Goal: Task Accomplishment & Management: Manage account settings

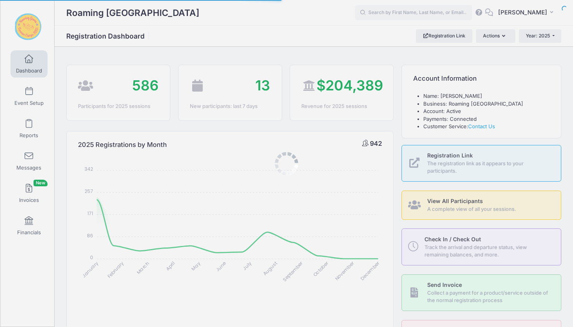
select select
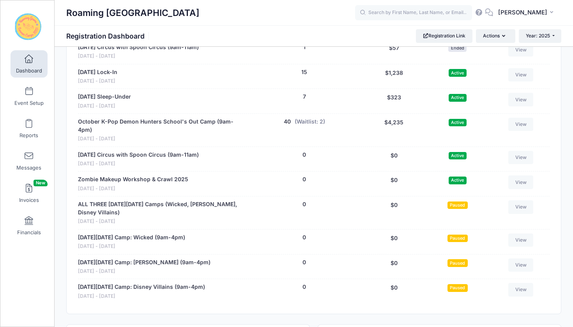
scroll to position [1773, 0]
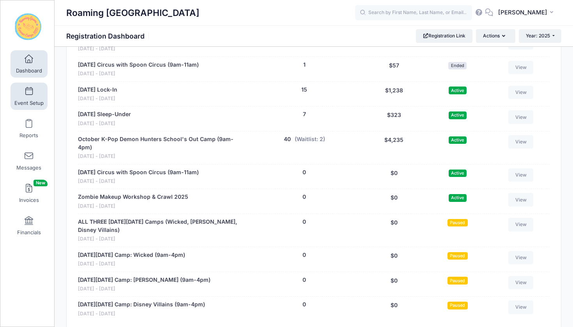
click at [34, 97] on link "Event Setup" at bounding box center [29, 96] width 37 height 27
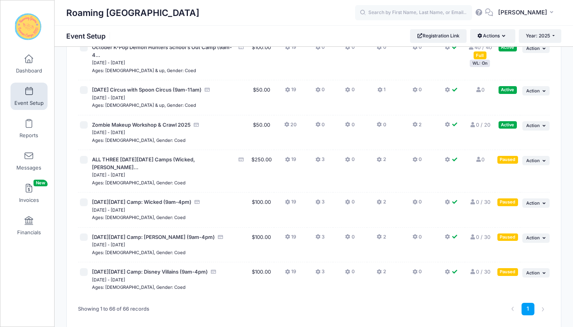
scroll to position [2151, 0]
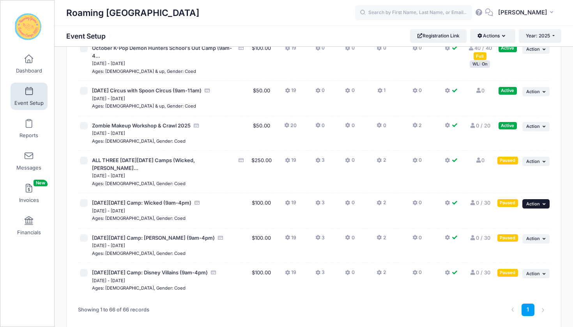
click at [542, 199] on button "... Action" at bounding box center [535, 203] width 27 height 9
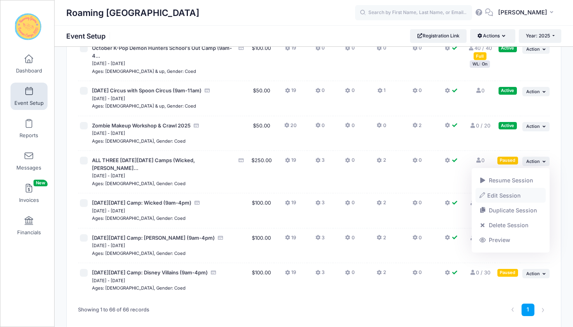
click at [516, 194] on link "Edit Session" at bounding box center [511, 195] width 71 height 15
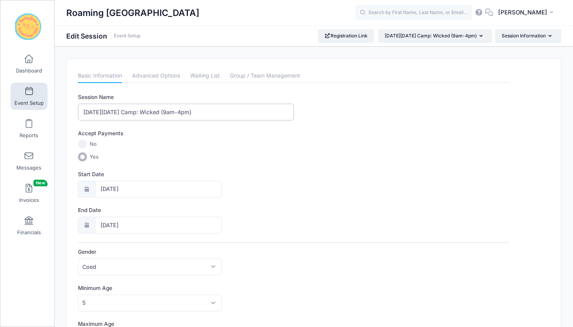
drag, startPoint x: 172, startPoint y: 113, endPoint x: 152, endPoint y: 114, distance: 20.3
click at [152, 114] on input "[DATE][DATE] Camp: Wicked (9am-4pm)" at bounding box center [186, 112] width 216 height 17
type input "[DATE][DATE] Camp: [PERSON_NAME] (9am-4pm)"
click at [368, 218] on div "End Date 11/24/2025" at bounding box center [294, 219] width 432 height 27
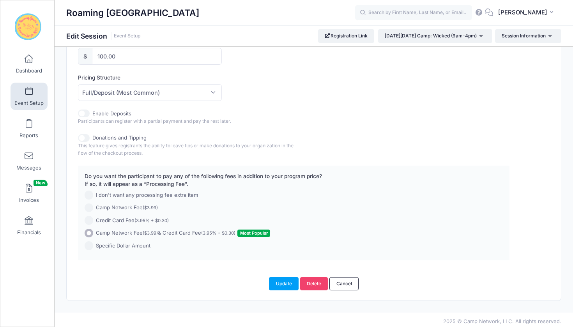
scroll to position [383, 0]
click at [278, 280] on button "Update" at bounding box center [284, 284] width 30 height 13
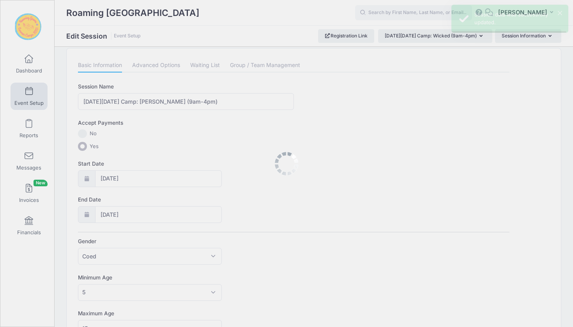
scroll to position [0, 0]
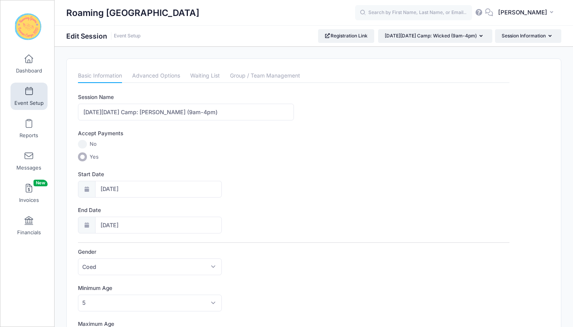
click at [29, 90] on span at bounding box center [29, 91] width 0 height 9
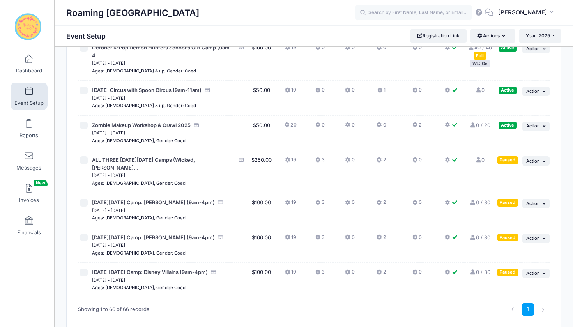
scroll to position [2151, 0]
click at [543, 237] on icon "button" at bounding box center [545, 239] width 5 height 4
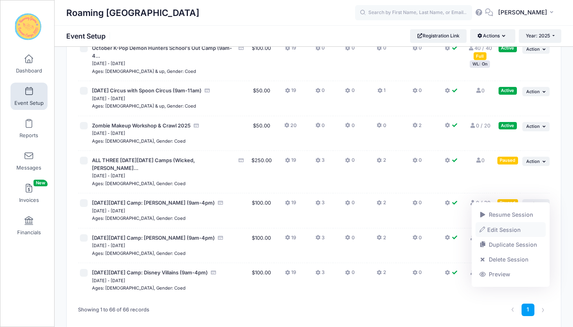
click at [508, 228] on link "Edit Session" at bounding box center [511, 229] width 71 height 15
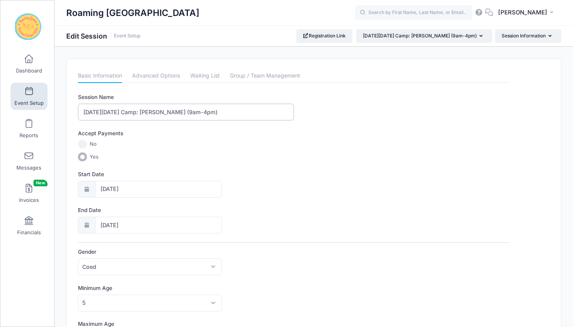
drag, startPoint x: 182, startPoint y: 113, endPoint x: 152, endPoint y: 114, distance: 30.5
click at [152, 114] on input "[DATE][DATE] Camp: [PERSON_NAME] (9am-4pm)" at bounding box center [186, 112] width 216 height 17
type input "[DATE][DATE] Camp: Wicked (9am-4pm)"
click at [319, 170] on div "Start Date 11/25/2025" at bounding box center [294, 183] width 432 height 27
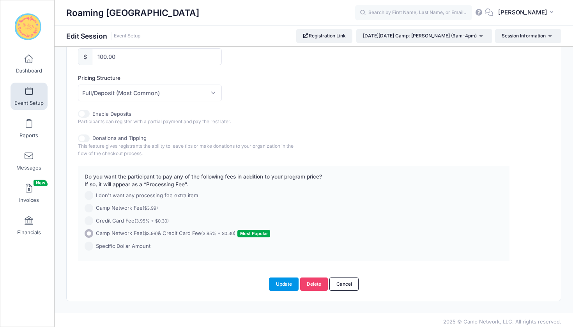
scroll to position [383, 0]
click at [286, 281] on button "Update" at bounding box center [284, 284] width 30 height 13
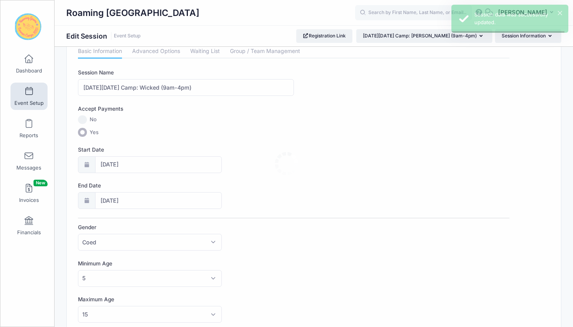
scroll to position [0, 0]
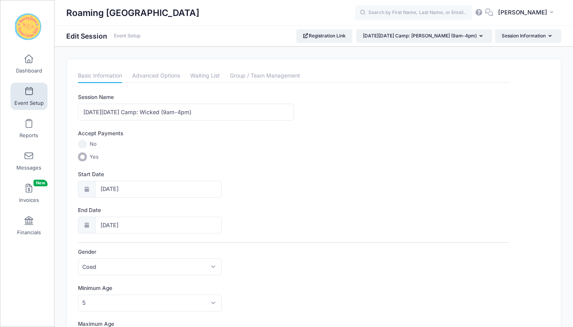
click at [29, 91] on span at bounding box center [29, 91] width 0 height 9
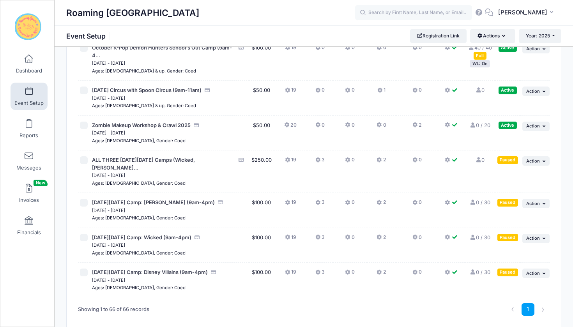
scroll to position [2151, 0]
click at [545, 159] on icon "button" at bounding box center [545, 161] width 5 height 4
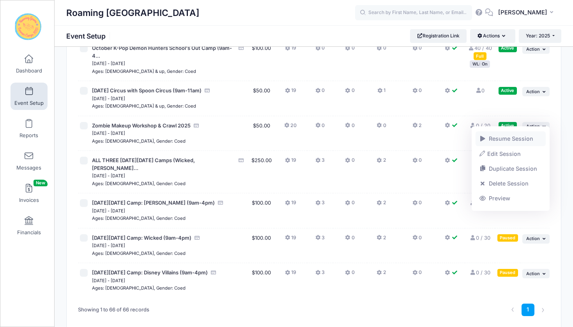
click at [530, 138] on link "Resume Session" at bounding box center [511, 138] width 71 height 15
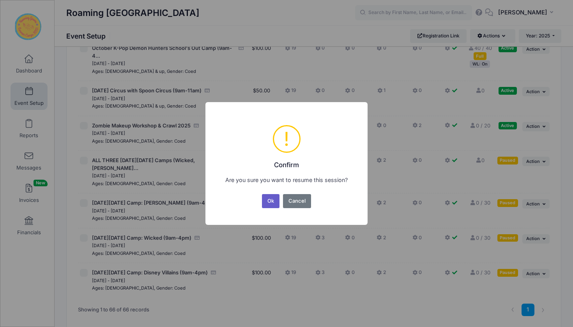
click at [270, 201] on button "Ok" at bounding box center [271, 201] width 18 height 14
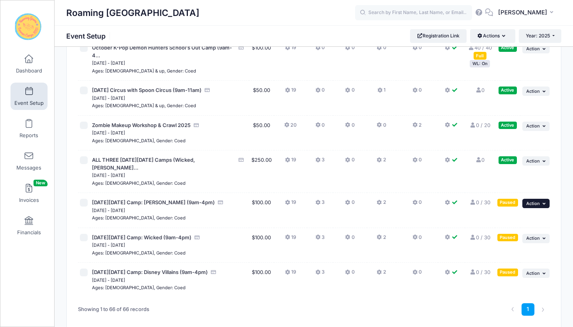
scroll to position [2151, 0]
click at [535, 159] on span "Action" at bounding box center [533, 161] width 14 height 5
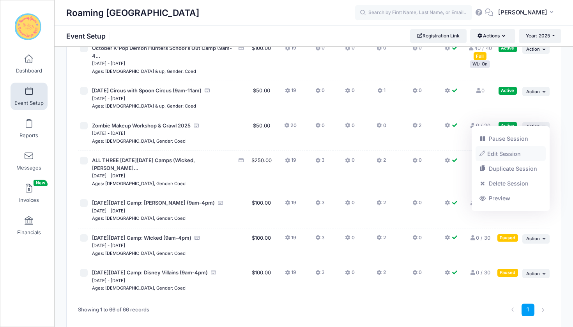
click at [514, 154] on link "Edit Session" at bounding box center [511, 153] width 71 height 15
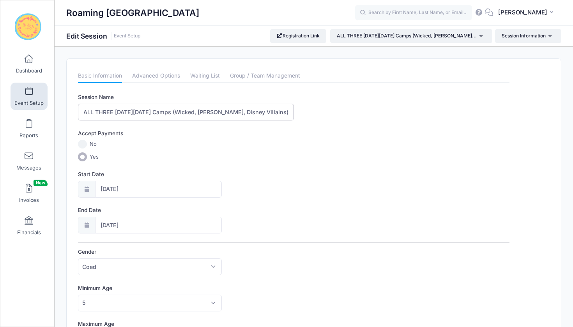
drag, startPoint x: 282, startPoint y: 112, endPoint x: 189, endPoint y: 113, distance: 92.8
click at [189, 113] on input "ALL THREE Thanksgiving Day Camps (Wicked, Taylor Swift, Disney Villains)" at bounding box center [186, 112] width 216 height 17
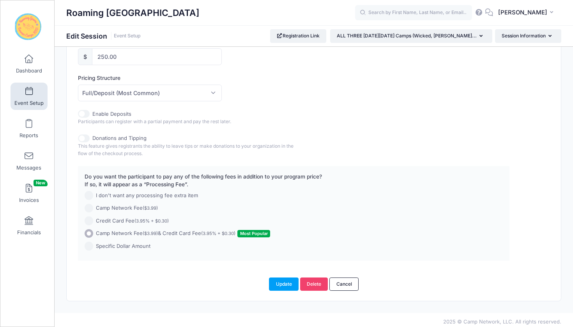
scroll to position [383, 0]
type input "ALL THREE Thanksgiving Day Camps (Taylor Swift, Wicked, Disney Villains)"
click at [280, 283] on button "Update" at bounding box center [284, 284] width 30 height 13
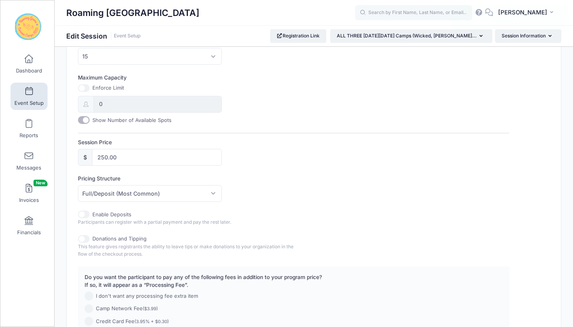
scroll to position [285, 0]
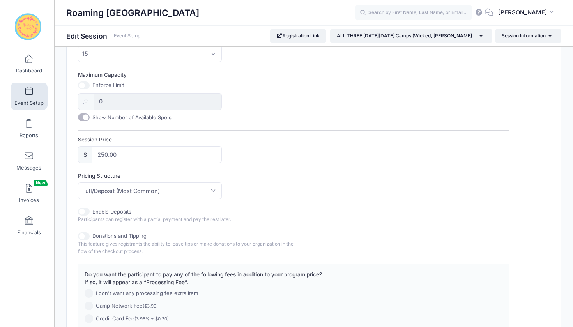
click at [85, 81] on input "Maximum Capacity" at bounding box center [84, 85] width 12 height 8
checkbox input "true"
drag, startPoint x: 108, startPoint y: 99, endPoint x: 93, endPoint y: 98, distance: 15.2
click at [94, 99] on input "0" at bounding box center [158, 101] width 128 height 17
type input "30"
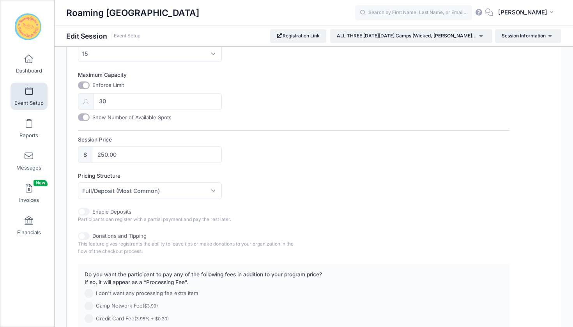
click at [317, 142] on div "Session Price $ 250.00" at bounding box center [294, 149] width 432 height 27
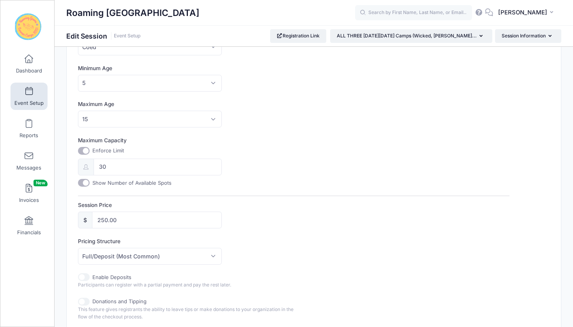
scroll to position [203, 0]
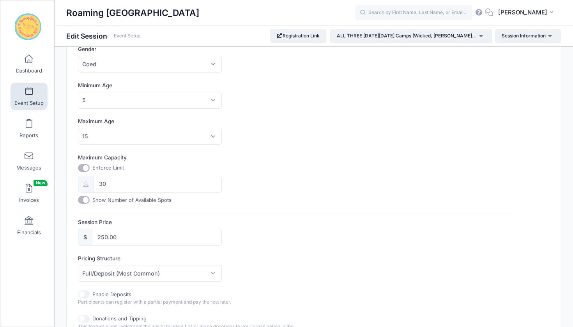
click at [29, 91] on span at bounding box center [29, 91] width 0 height 9
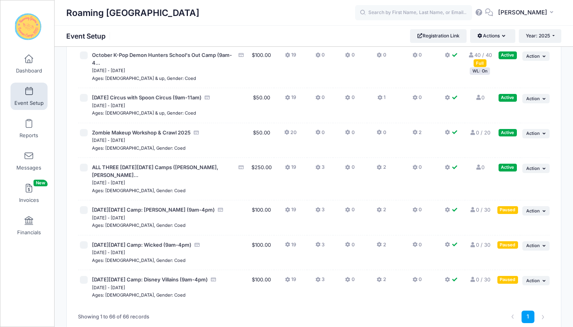
scroll to position [2144, 0]
click at [544, 209] on icon "button" at bounding box center [545, 211] width 5 height 4
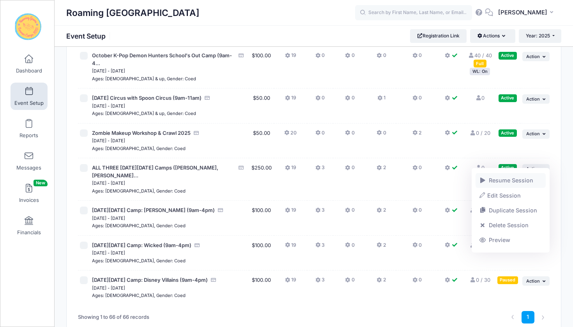
click at [521, 182] on link "Resume Session" at bounding box center [511, 180] width 71 height 15
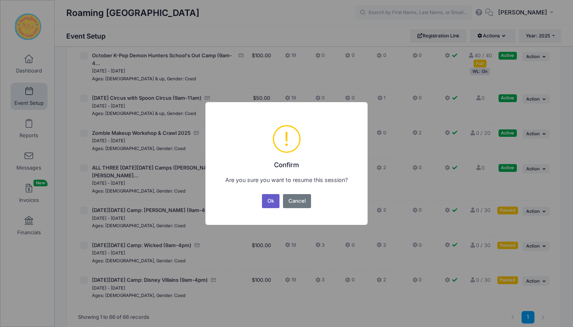
click at [271, 195] on button "Ok" at bounding box center [271, 201] width 18 height 14
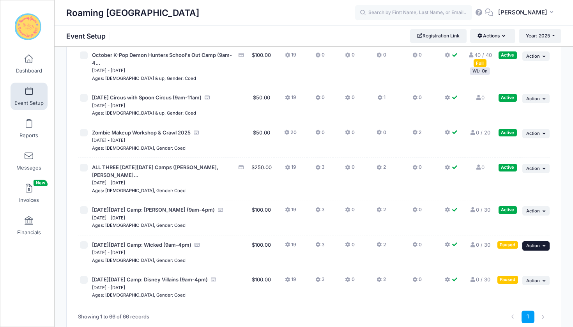
scroll to position [2144, 0]
click at [543, 244] on icon "button" at bounding box center [545, 246] width 5 height 4
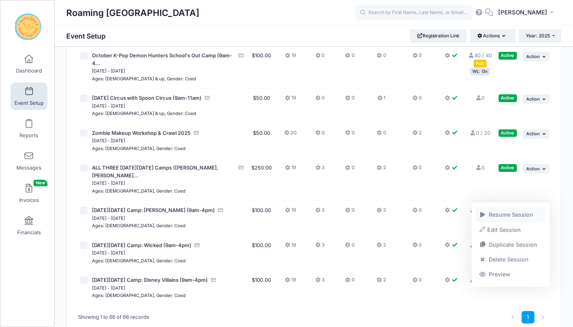
click at [526, 214] on link "Resume Session" at bounding box center [511, 214] width 71 height 15
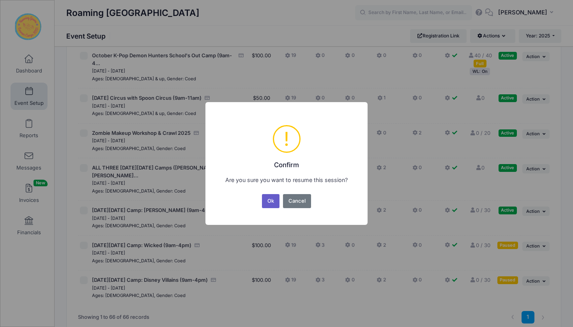
click at [272, 199] on button "Ok" at bounding box center [271, 201] width 18 height 14
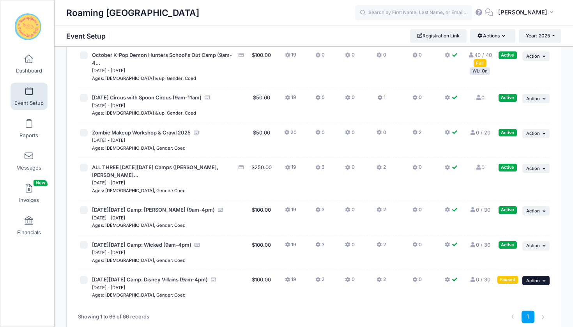
scroll to position [2144, 0]
click at [541, 276] on button "... Action" at bounding box center [535, 280] width 27 height 9
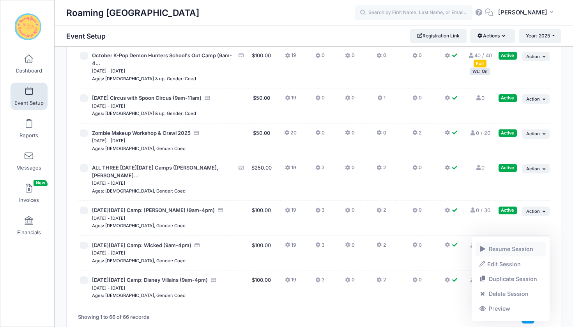
click at [526, 248] on link "Resume Session" at bounding box center [511, 249] width 71 height 15
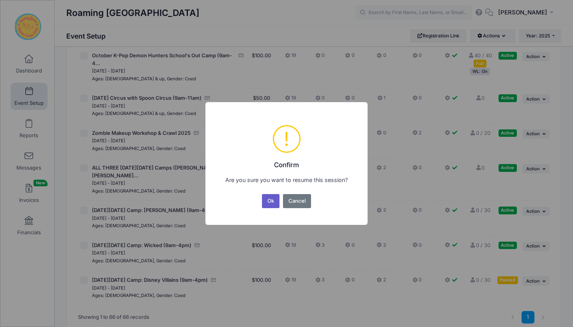
click at [270, 201] on button "Ok" at bounding box center [271, 201] width 18 height 14
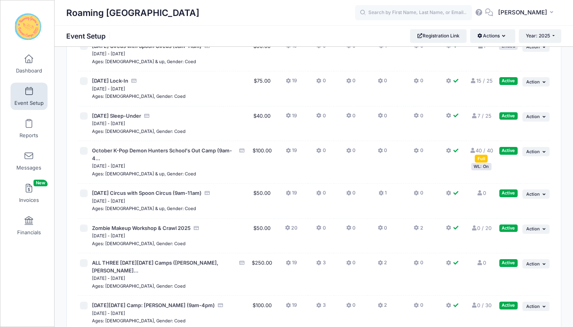
scroll to position [2061, 0]
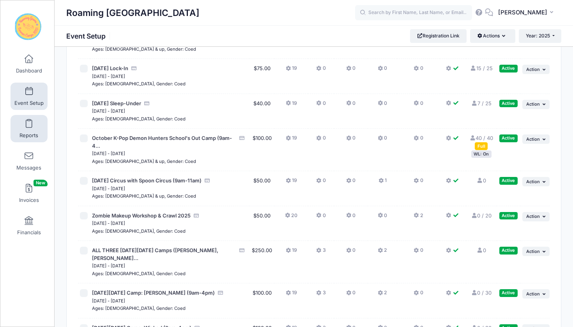
click at [29, 127] on span at bounding box center [29, 124] width 0 height 9
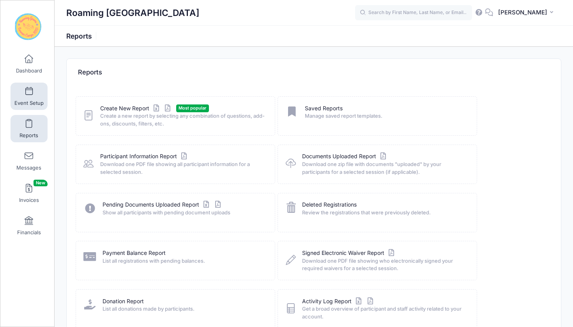
click at [29, 90] on span at bounding box center [29, 91] width 0 height 9
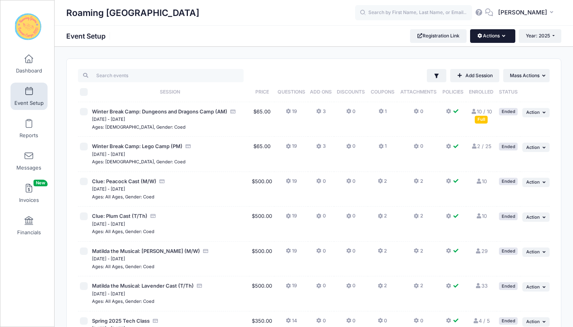
click at [505, 36] on icon "button" at bounding box center [505, 36] width 6 height 0
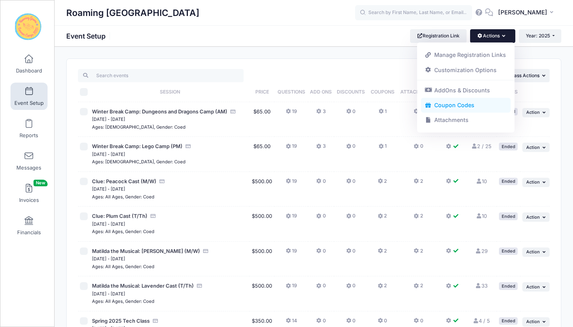
click at [464, 105] on link "Coupon Codes" at bounding box center [466, 105] width 90 height 15
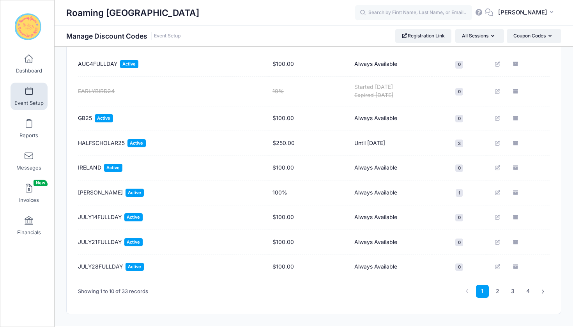
scroll to position [125, 0]
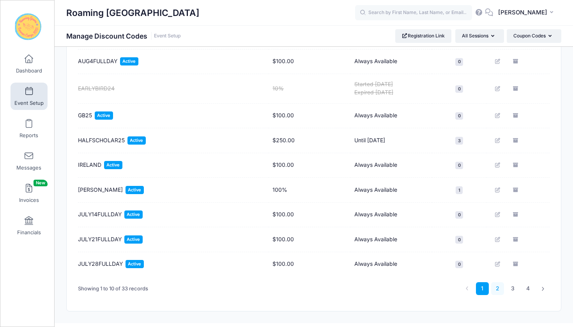
click at [498, 290] on link "2" at bounding box center [497, 288] width 13 height 13
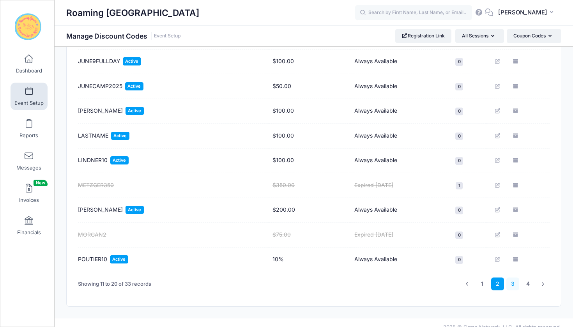
click at [515, 284] on link "3" at bounding box center [513, 284] width 13 height 13
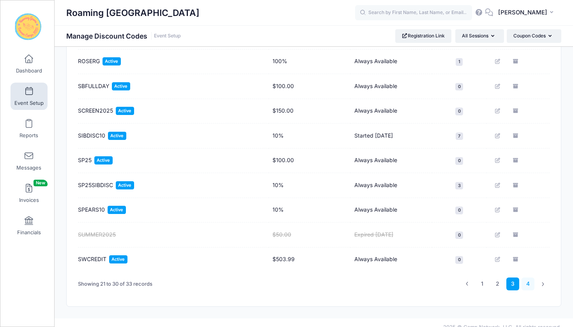
click at [526, 285] on link "4" at bounding box center [528, 284] width 13 height 13
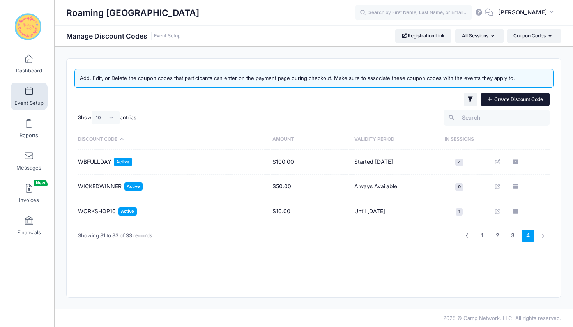
click at [490, 99] on icon at bounding box center [491, 99] width 6 height 0
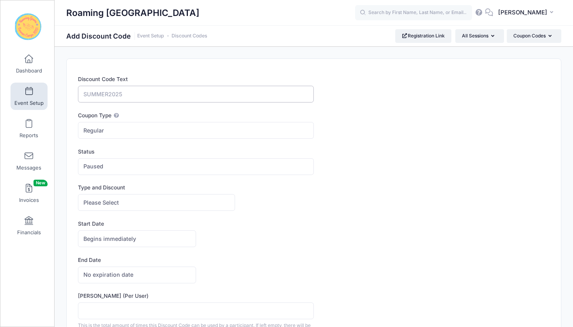
click at [154, 92] on input "Discount Code Text" at bounding box center [196, 94] width 236 height 17
type input "VARA200"
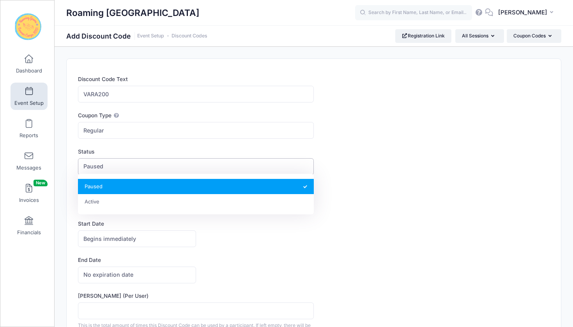
click at [170, 169] on span "Paused" at bounding box center [196, 166] width 236 height 17
select select "1"
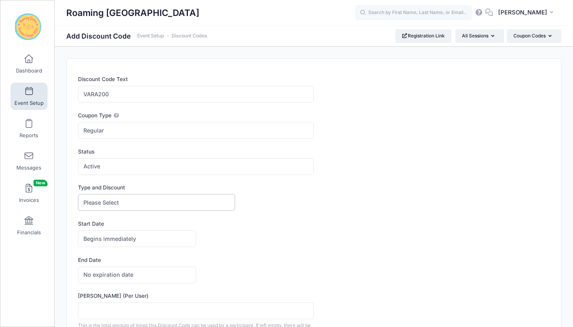
click at [156, 201] on span "Please Select" at bounding box center [156, 202] width 157 height 17
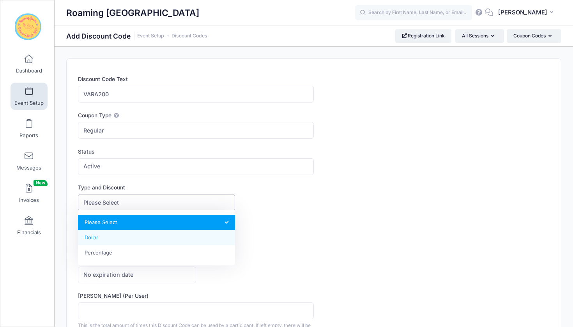
select select "1"
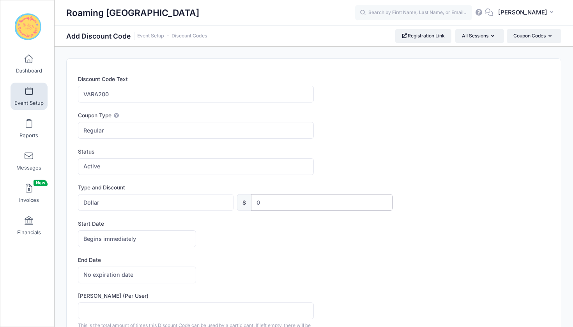
click at [273, 201] on input "0" at bounding box center [321, 202] width 141 height 17
type input "200"
click at [328, 244] on div "Begins immediately Begins on Begins immediately America/New York America/Los An…" at bounding box center [314, 238] width 472 height 17
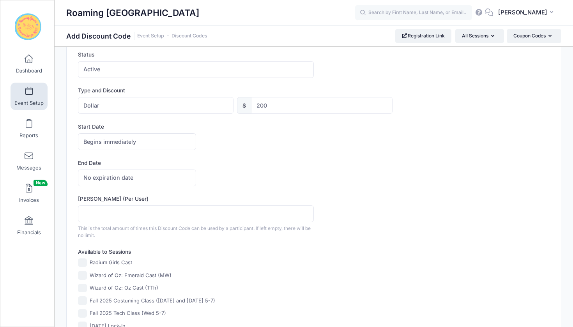
scroll to position [102, 0]
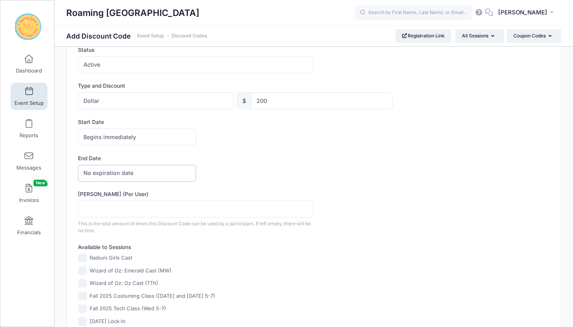
click at [165, 172] on span "No expiration date" at bounding box center [137, 173] width 118 height 17
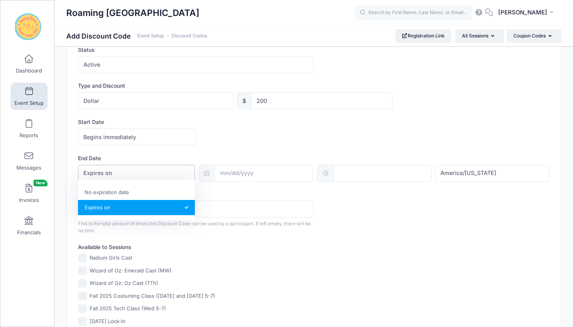
click at [191, 171] on span "Expires on" at bounding box center [136, 173] width 117 height 17
select select "0"
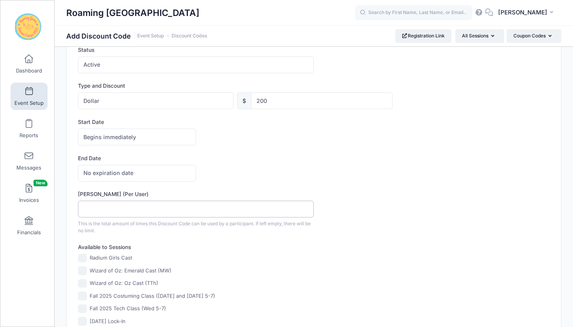
click at [168, 207] on input "Max Usage (Per User)" at bounding box center [196, 209] width 236 height 17
type input "1"
click at [245, 239] on form "Discount Code Text VARA200 Coupon Type Regular Conditional Regular These coupon…" at bounding box center [314, 212] width 472 height 479
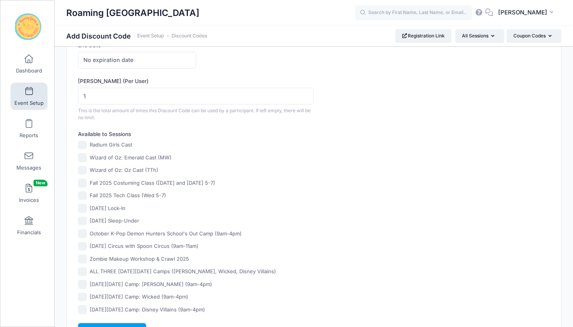
scroll to position [233, 0]
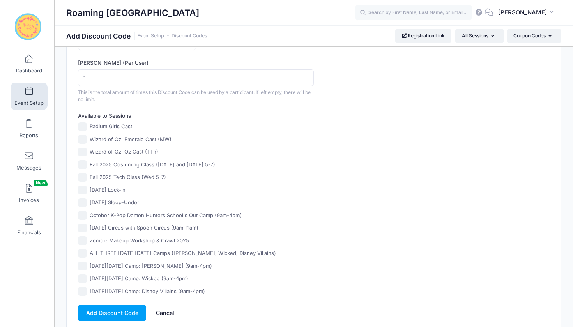
click at [84, 251] on input "ALL THREE Thanksgiving Day Camps (Taylor Swift, Wicked, Disney Villains)" at bounding box center [82, 253] width 9 height 9
checkbox input "true"
click at [83, 262] on input "Thanksgiving Day Camp: Taylor Swift (9am-4pm)" at bounding box center [82, 266] width 9 height 9
checkbox input "true"
click at [84, 278] on input "Thanksgiving Day Camp: Wicked (9am-4pm)" at bounding box center [82, 279] width 9 height 9
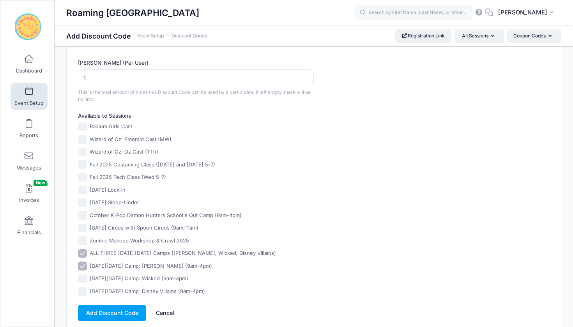
checkbox input "true"
click at [84, 291] on input "Thanksgiving Day Camp: Disney Villains (9am-4pm)" at bounding box center [82, 291] width 9 height 9
checkbox input "true"
click at [113, 308] on button "Add Discount Code" at bounding box center [112, 313] width 68 height 17
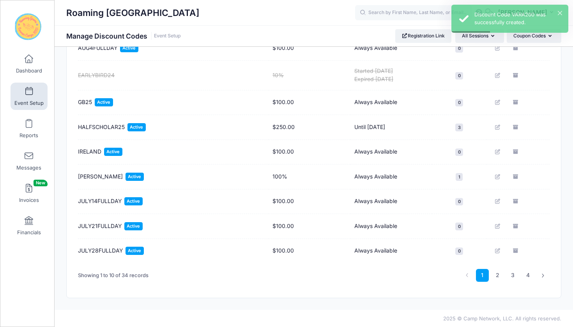
scroll to position [138, 0]
click at [527, 276] on link "4" at bounding box center [528, 276] width 13 height 13
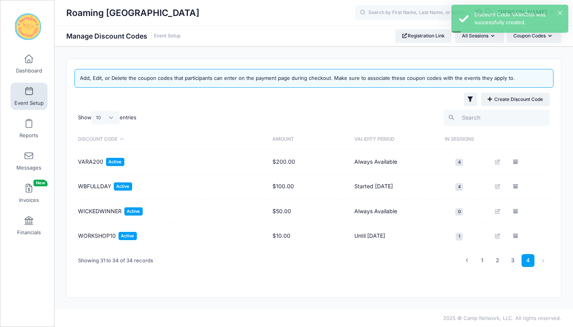
scroll to position [0, 0]
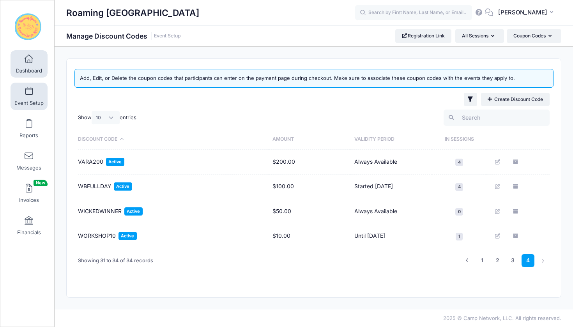
click at [29, 60] on span at bounding box center [29, 59] width 0 height 9
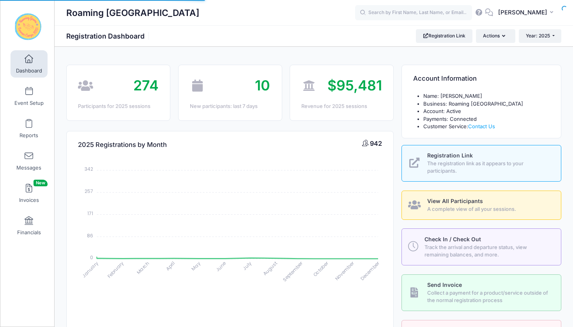
select select
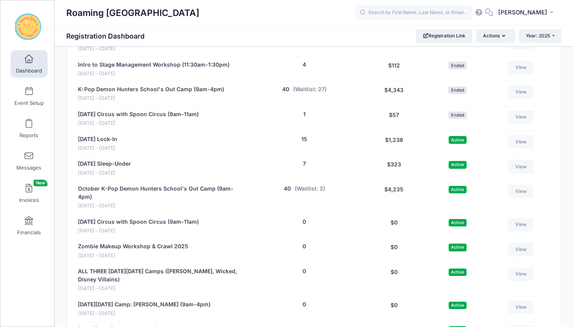
scroll to position [1722, 0]
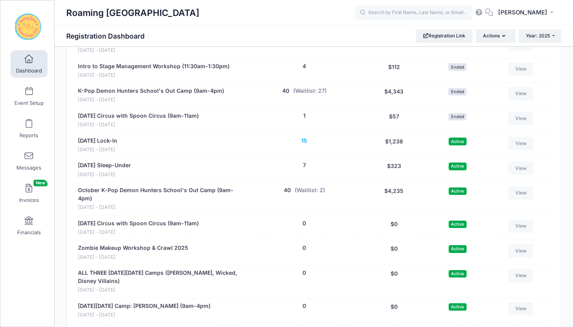
click at [305, 137] on button "15" at bounding box center [304, 141] width 6 height 8
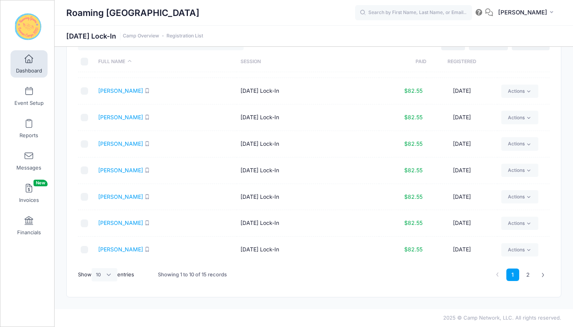
scroll to position [34, 0]
select select "25"
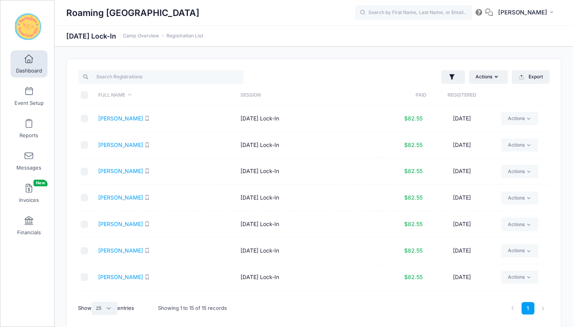
scroll to position [0, 0]
